Goal: Transaction & Acquisition: Purchase product/service

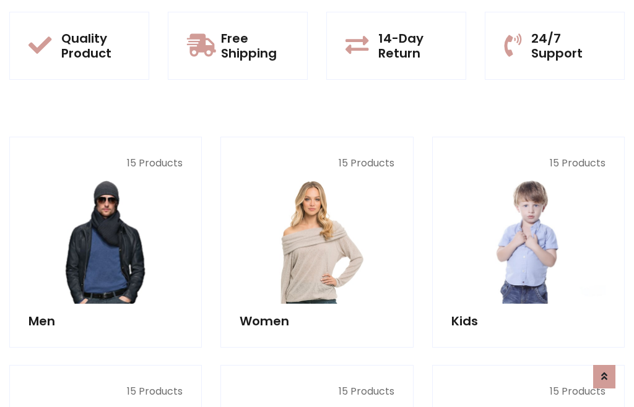
scroll to position [63, 0]
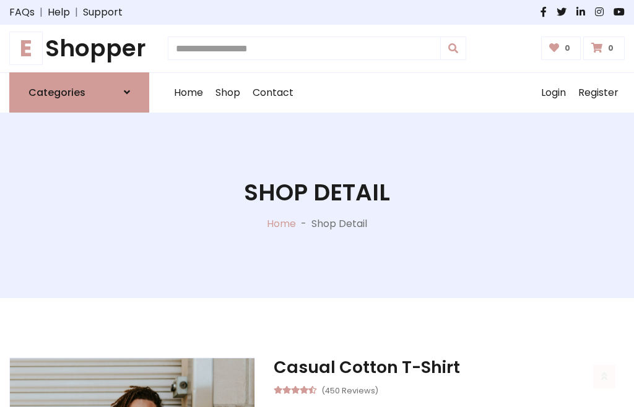
click at [79, 48] on h1 "E Shopper" at bounding box center [79, 49] width 140 height 28
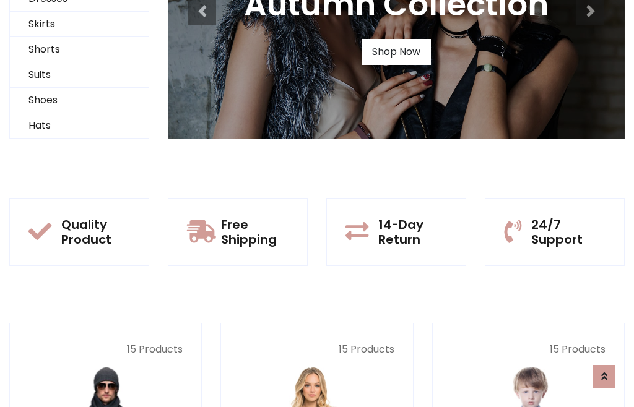
scroll to position [119, 0]
